Goal: Transaction & Acquisition: Purchase product/service

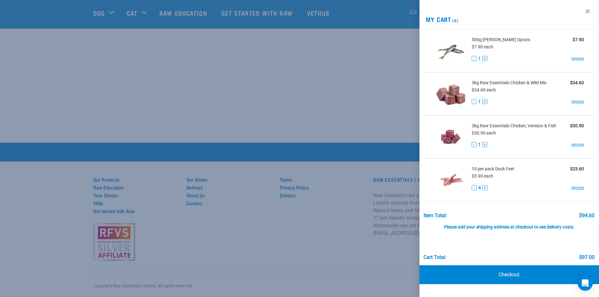
scroll to position [240, 0]
click at [510, 274] on link "Checkout" at bounding box center [510, 274] width 180 height 19
click at [506, 272] on link "Checkout" at bounding box center [510, 274] width 180 height 19
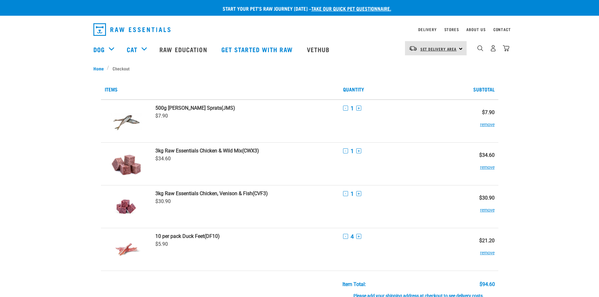
click at [440, 50] on span "Set Delivery Area" at bounding box center [438, 49] width 36 height 2
click at [428, 65] on link "[GEOGRAPHIC_DATA]" at bounding box center [435, 66] width 60 height 14
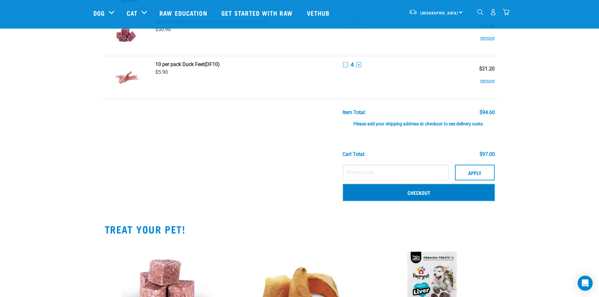
click at [426, 189] on link "Checkout" at bounding box center [419, 192] width 152 height 16
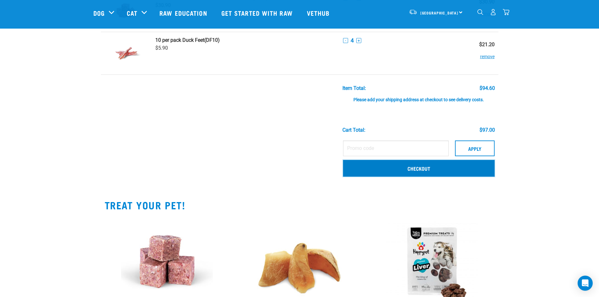
scroll to position [157, 0]
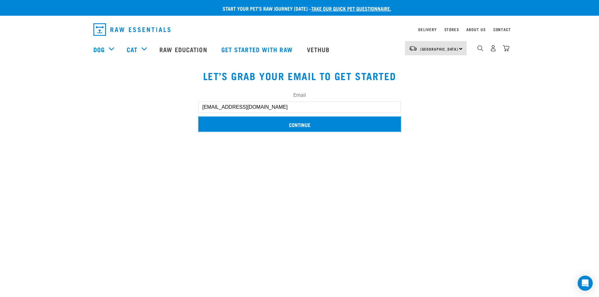
click at [324, 129] on input "Continue" at bounding box center [299, 124] width 203 height 15
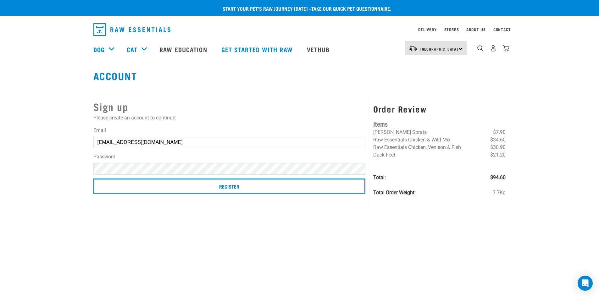
click at [296, 201] on div "Sign up Please create an account to continue: Email jatinmalhotra7070@gmail.com…" at bounding box center [230, 153] width 280 height 116
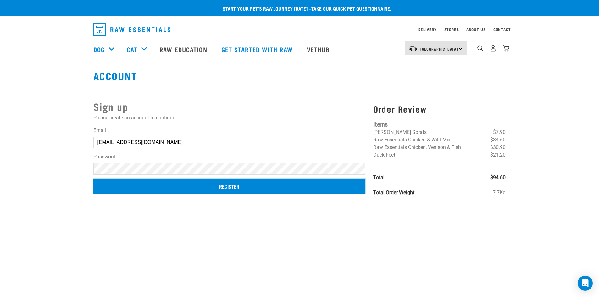
click at [233, 186] on input "Register" at bounding box center [229, 186] width 272 height 15
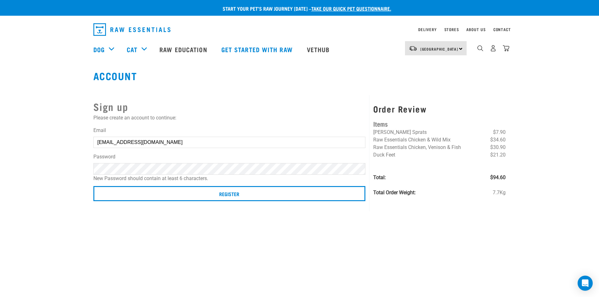
click at [12, 141] on button "delete" at bounding box center [9, 137] width 6 height 6
click at [0, 180] on article "Couldn’t save user." at bounding box center [0, 148] width 0 height 297
click at [0, 98] on article "Couldn’t save user." at bounding box center [0, 148] width 0 height 297
click at [65, 180] on div "Start your pet’s raw journey today – take our quick pet questionnaire. Delivery…" at bounding box center [299, 104] width 599 height 208
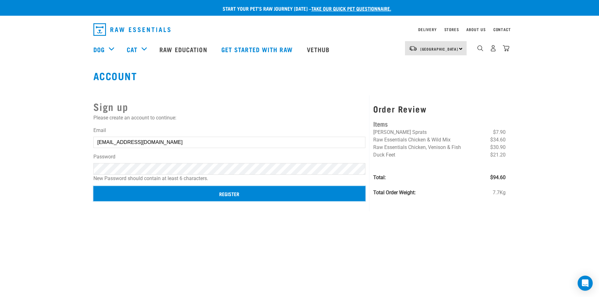
click at [242, 200] on input "Register" at bounding box center [229, 193] width 272 height 15
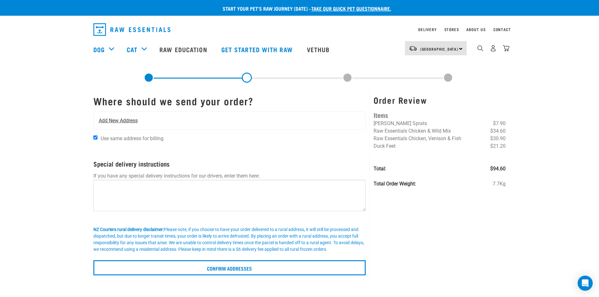
click at [206, 117] on div "Add New Address" at bounding box center [230, 121] width 272 height 18
click at [133, 120] on span "Add New Address" at bounding box center [118, 121] width 39 height 8
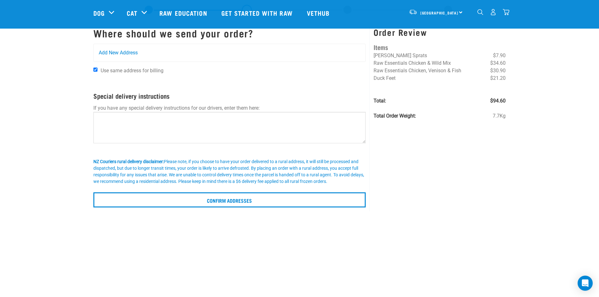
scroll to position [31, 0]
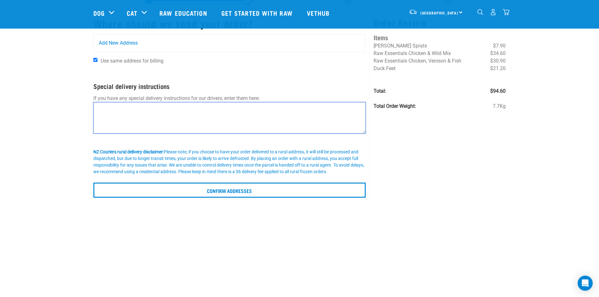
click at [144, 117] on textarea at bounding box center [229, 117] width 273 height 31
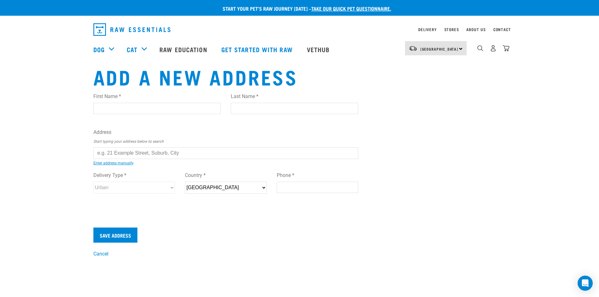
click at [182, 149] on input "text" at bounding box center [225, 152] width 265 height 11
click at [100, 158] on ul "24 Culver Terrace, Howick, Auckland 2014 24 Culver well Crescent, Pokeno 2402 2…" at bounding box center [100, 158] width 0 height 0
type input "24 Culver Terrace, Howick, Auckland 2014"
type input "[STREET_ADDRESS][PERSON_NAME]"
type input "Howick"
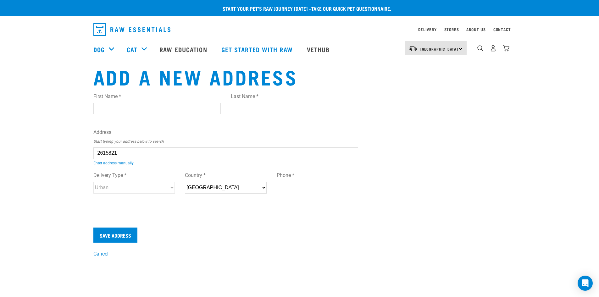
type input "Auckland"
select select "AUK"
type input "2014"
select select "Urban"
type input "24 Culver Terrace, Howick, Auckland 2014"
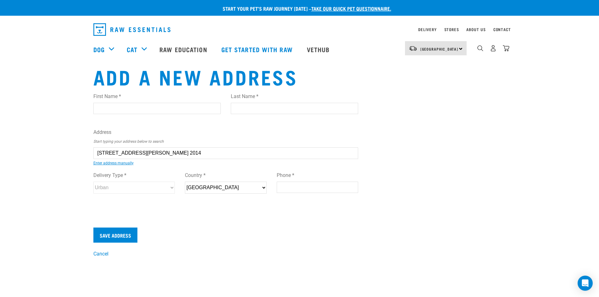
click at [302, 185] on input "Phone *" at bounding box center [318, 187] width 82 height 11
type input "0220136775"
click at [176, 108] on input "First Name *" at bounding box center [156, 108] width 127 height 11
type input "JATIN"
drag, startPoint x: 268, startPoint y: 108, endPoint x: 270, endPoint y: 114, distance: 6.3
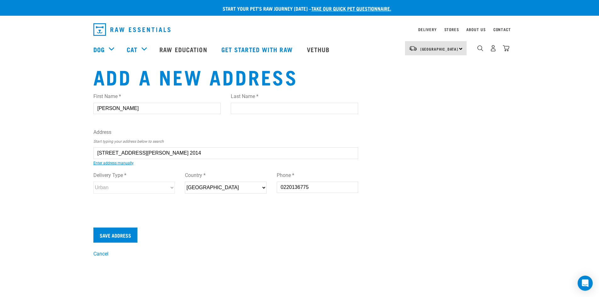
click at [268, 108] on input "Last Name *" at bounding box center [294, 108] width 127 height 11
type input "MALHOTRA"
click at [133, 234] on input "Save Address" at bounding box center [115, 235] width 44 height 15
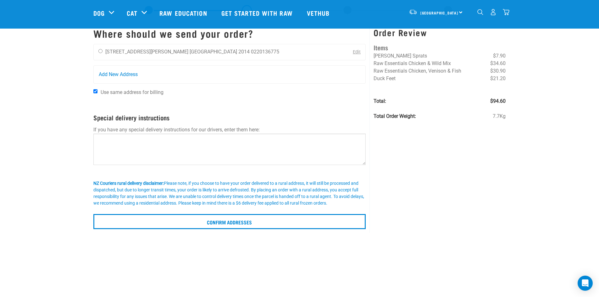
scroll to position [31, 0]
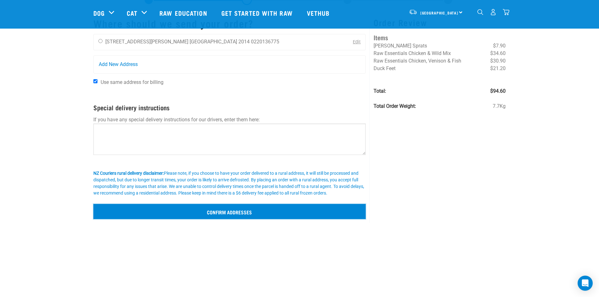
click at [146, 217] on input "Confirm addresses" at bounding box center [229, 211] width 273 height 15
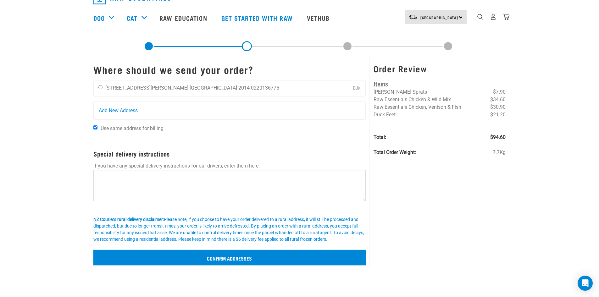
scroll to position [0, 0]
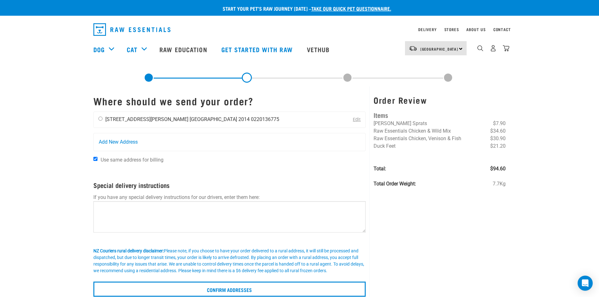
drag, startPoint x: 105, startPoint y: 118, endPoint x: 109, endPoint y: 124, distance: 7.2
click at [105, 118] on div "JATIN MALHOTRA 24 Culver Terrace Auckland 2014 0220136775" at bounding box center [189, 120] width 190 height 16
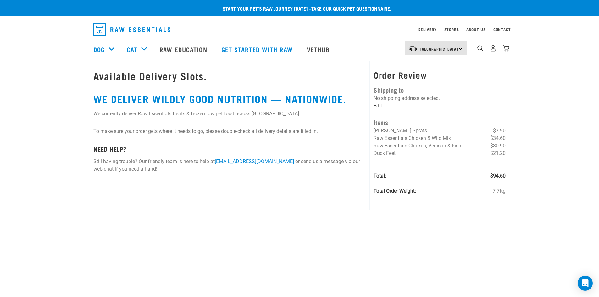
click at [378, 106] on link "Edit" at bounding box center [378, 106] width 8 height 6
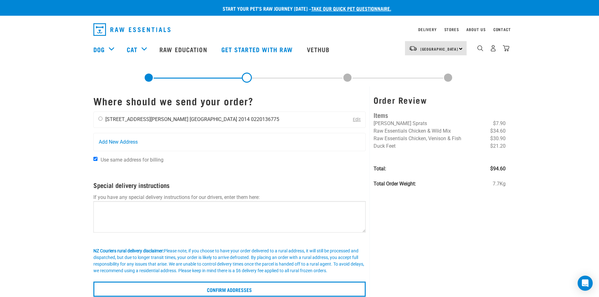
click at [100, 117] on input "radio" at bounding box center [100, 119] width 4 height 4
radio input "true"
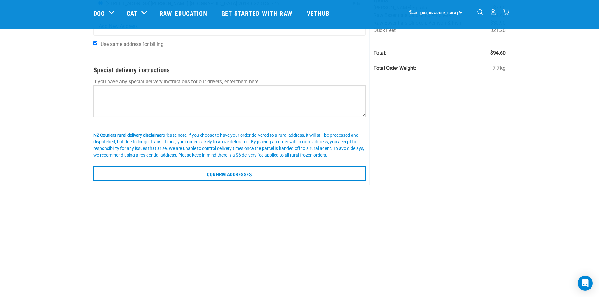
scroll to position [189, 0]
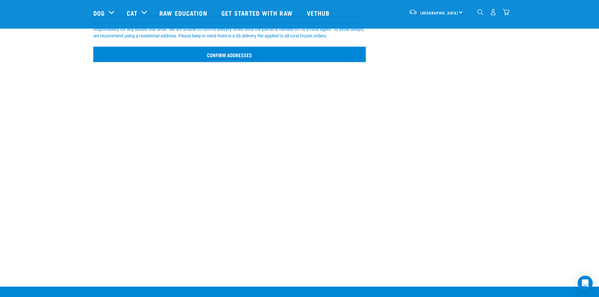
click at [230, 59] on input "Confirm addresses" at bounding box center [229, 54] width 273 height 15
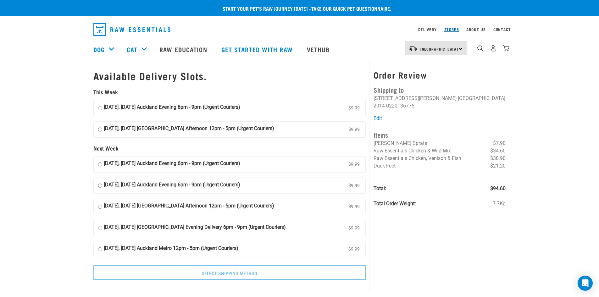
click at [455, 29] on link "Stores" at bounding box center [451, 29] width 15 height 2
